Goal: Task Accomplishment & Management: Complete application form

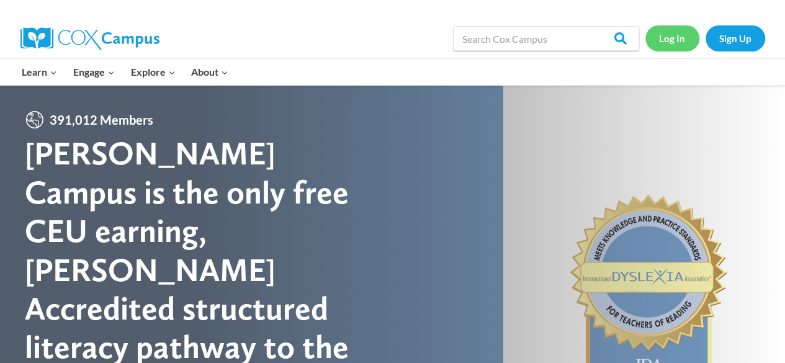
click at [676, 32] on link "Log In" at bounding box center [672, 37] width 54 height 25
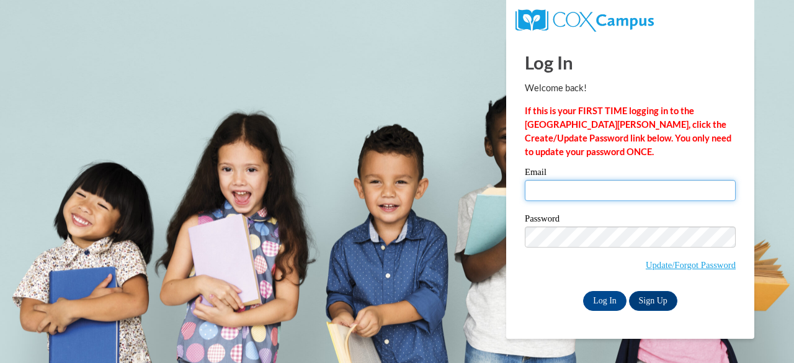
click at [624, 199] on input "Email" at bounding box center [630, 190] width 211 height 21
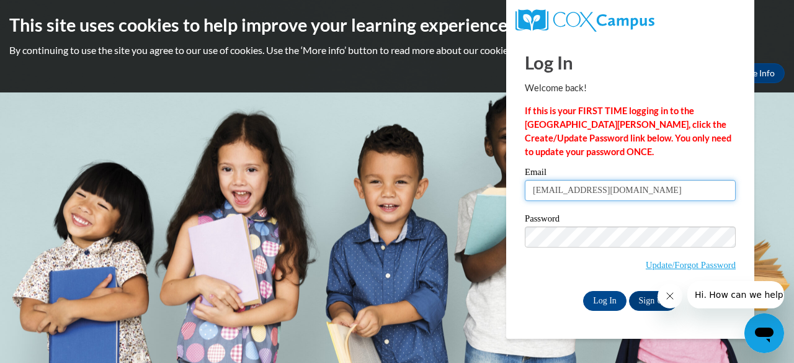
type input "30120984@brighthorizons.com"
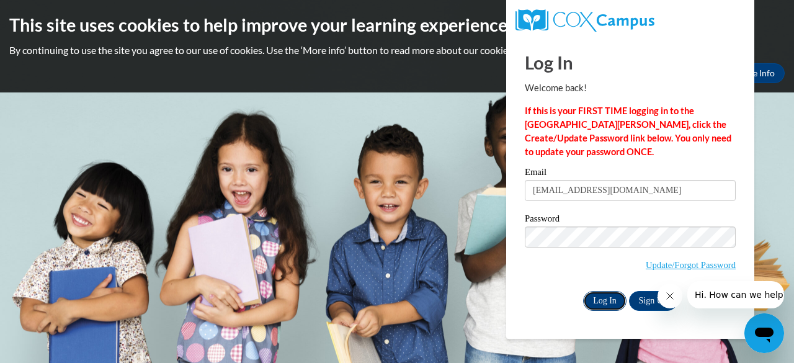
click at [613, 301] on input "Log In" at bounding box center [604, 301] width 43 height 20
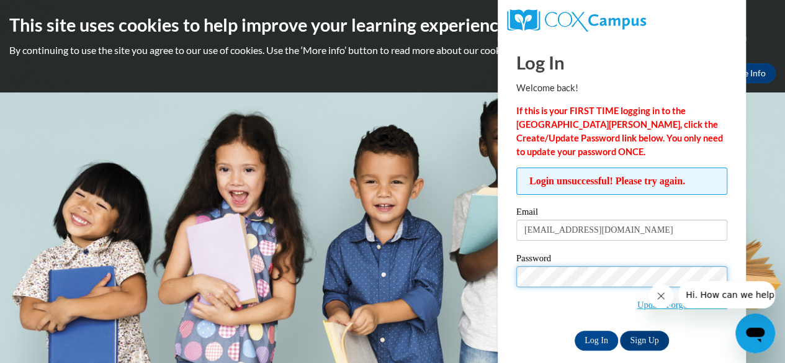
click at [575, 331] on input "Log In" at bounding box center [596, 341] width 43 height 20
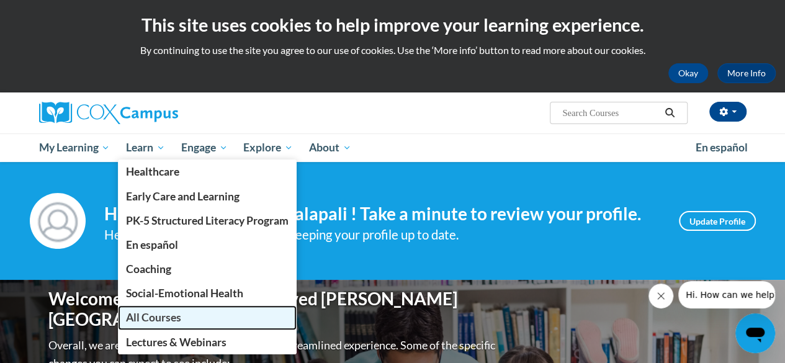
click at [164, 317] on span "All Courses" at bounding box center [153, 317] width 55 height 13
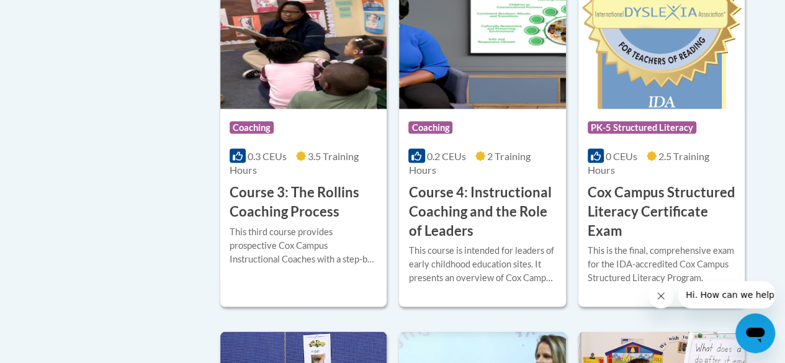
scroll to position [1101, 0]
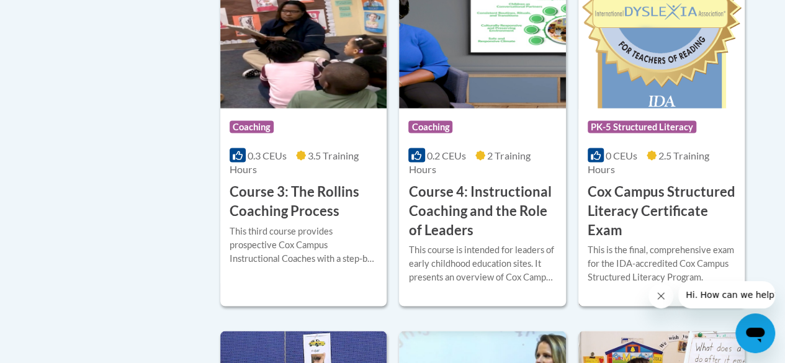
click at [658, 190] on h3 "Cox Campus Structured Literacy Certificate Exam" at bounding box center [662, 210] width 148 height 57
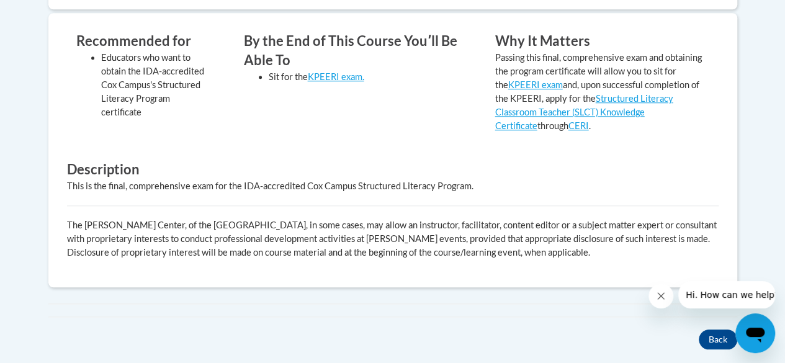
scroll to position [764, 0]
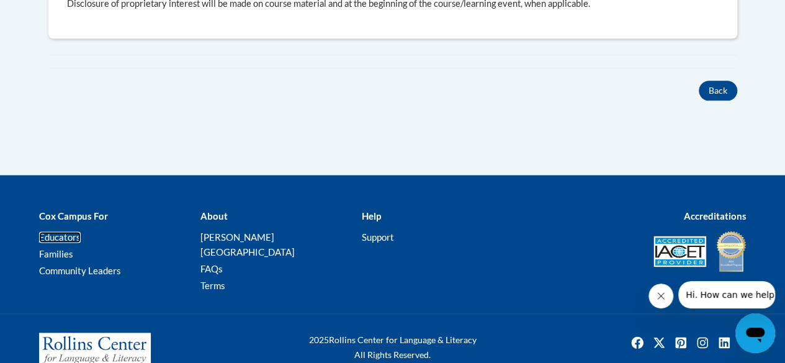
click at [55, 231] on link "Educators" at bounding box center [60, 236] width 42 height 11
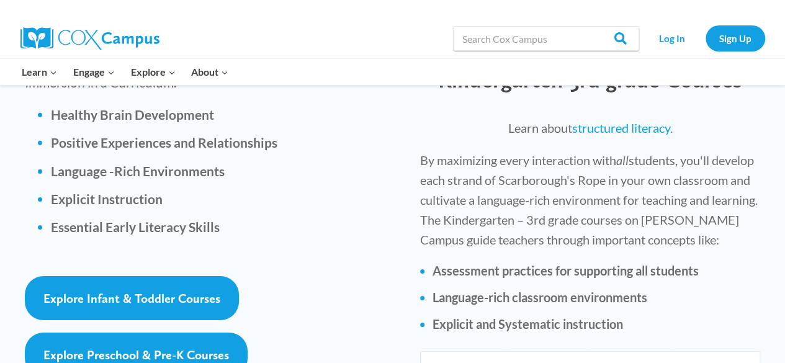
scroll to position [1899, 0]
